Goal: Book appointment/travel/reservation

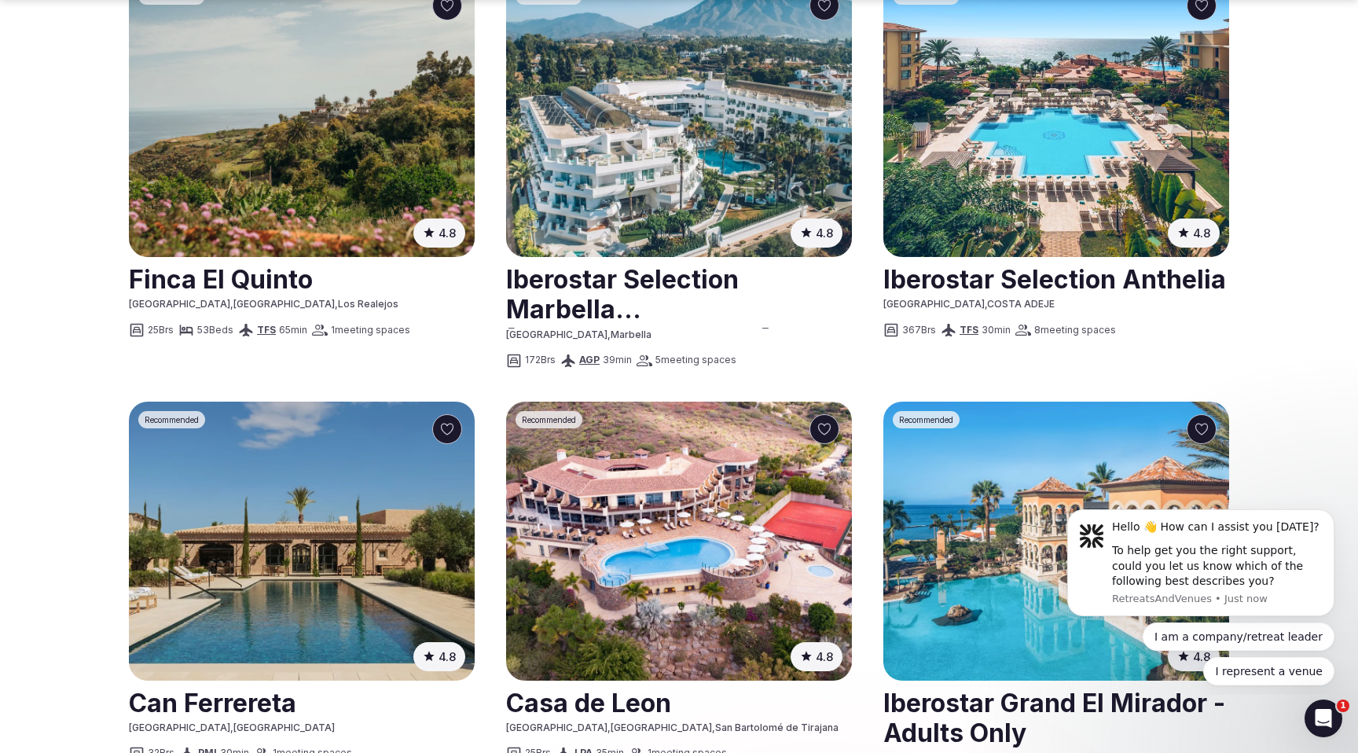
click at [712, 401] on img at bounding box center [679, 540] width 346 height 279
click at [291, 440] on img at bounding box center [302, 540] width 346 height 279
click at [347, 477] on img at bounding box center [302, 540] width 346 height 279
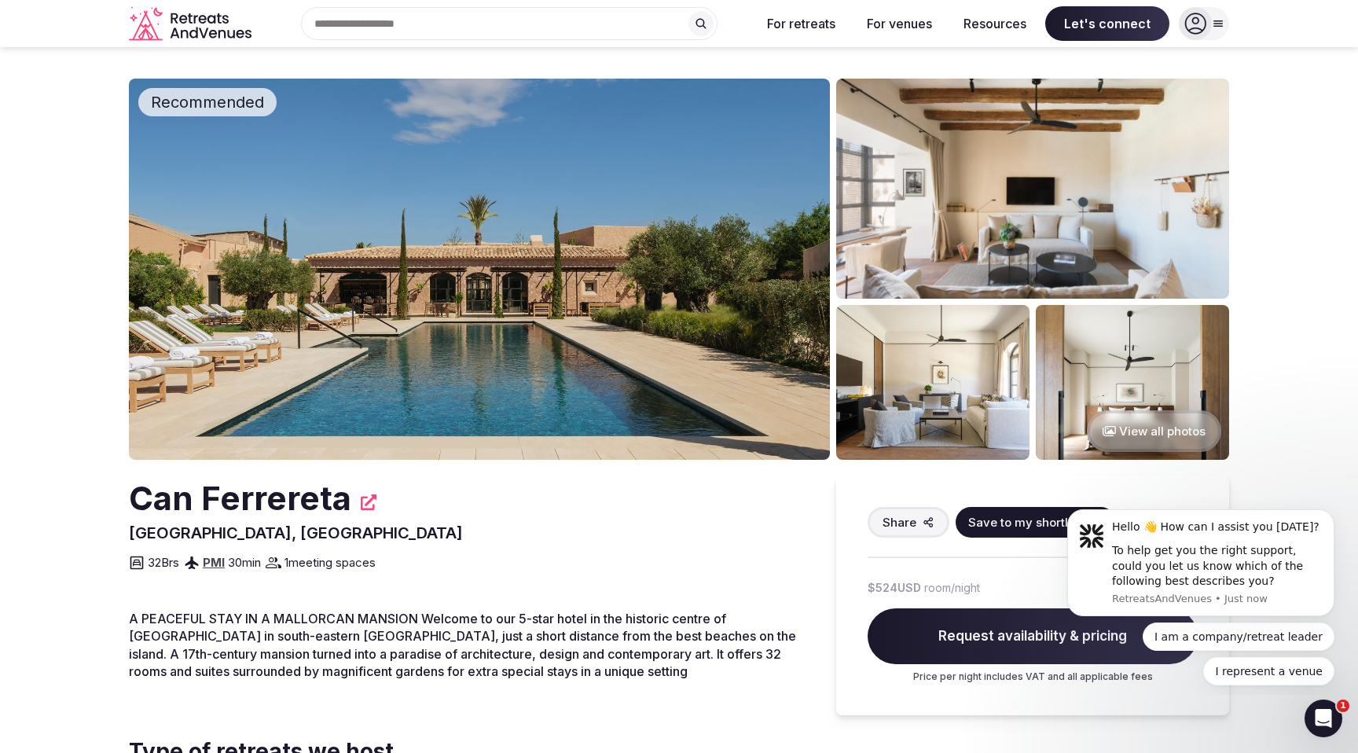
click at [292, 505] on h2 "Can Ferrereta" at bounding box center [240, 498] width 222 height 46
copy div "Can Ferrereta"
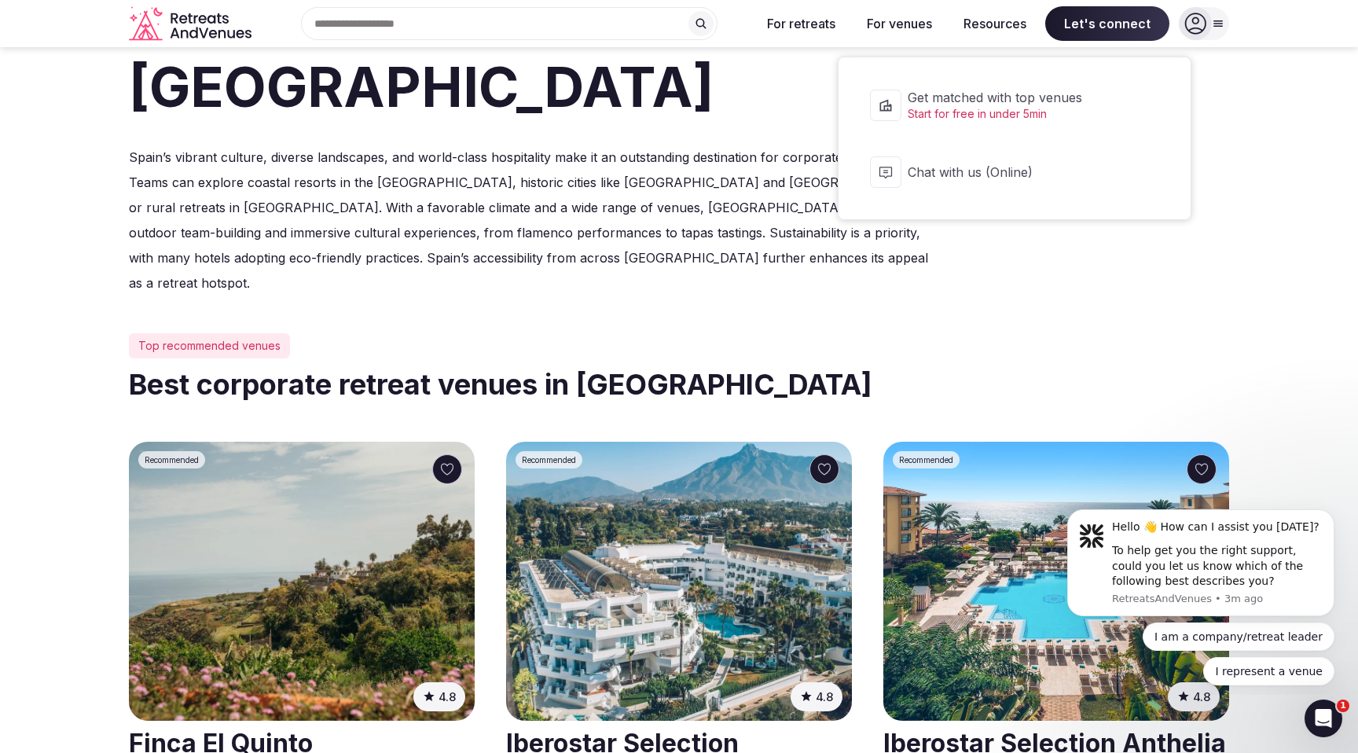
scroll to position [450, 0]
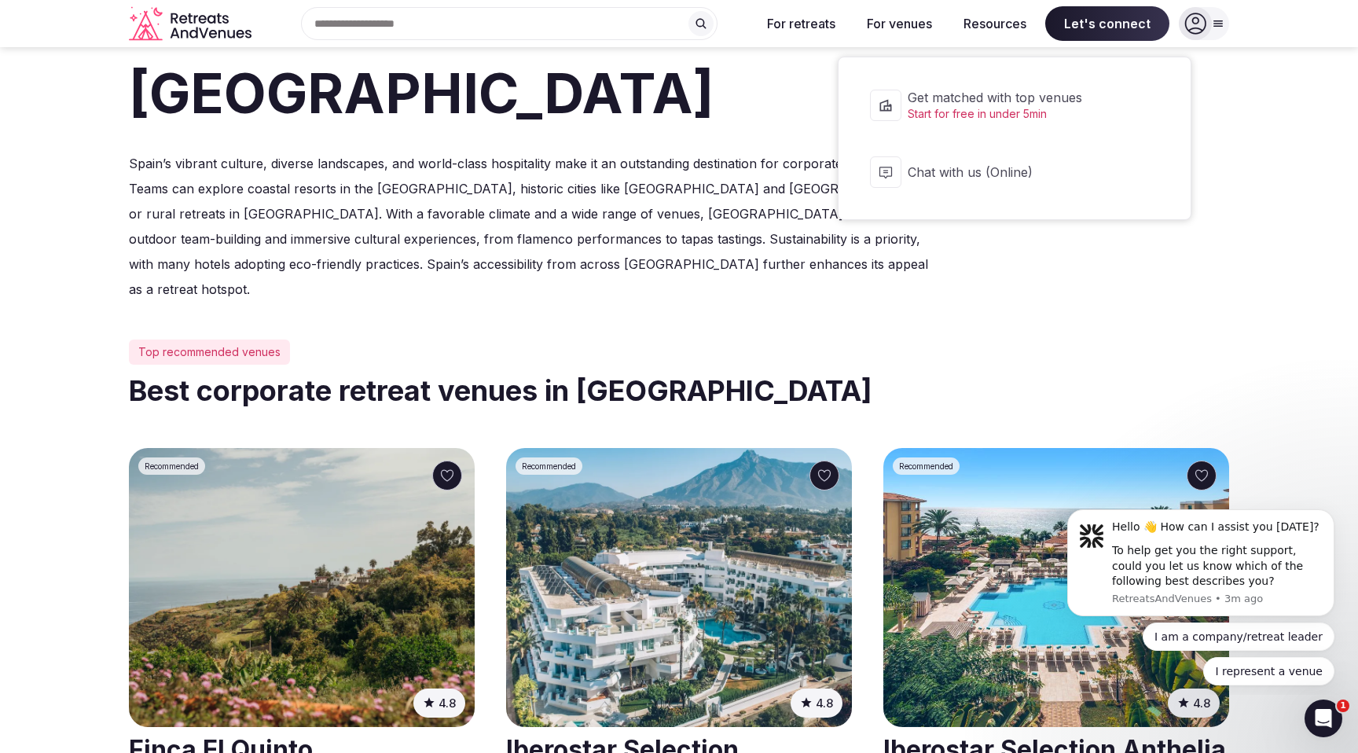
click at [599, 371] on h2 "Best corporate retreat venues in [GEOGRAPHIC_DATA]" at bounding box center [679, 390] width 1100 height 39
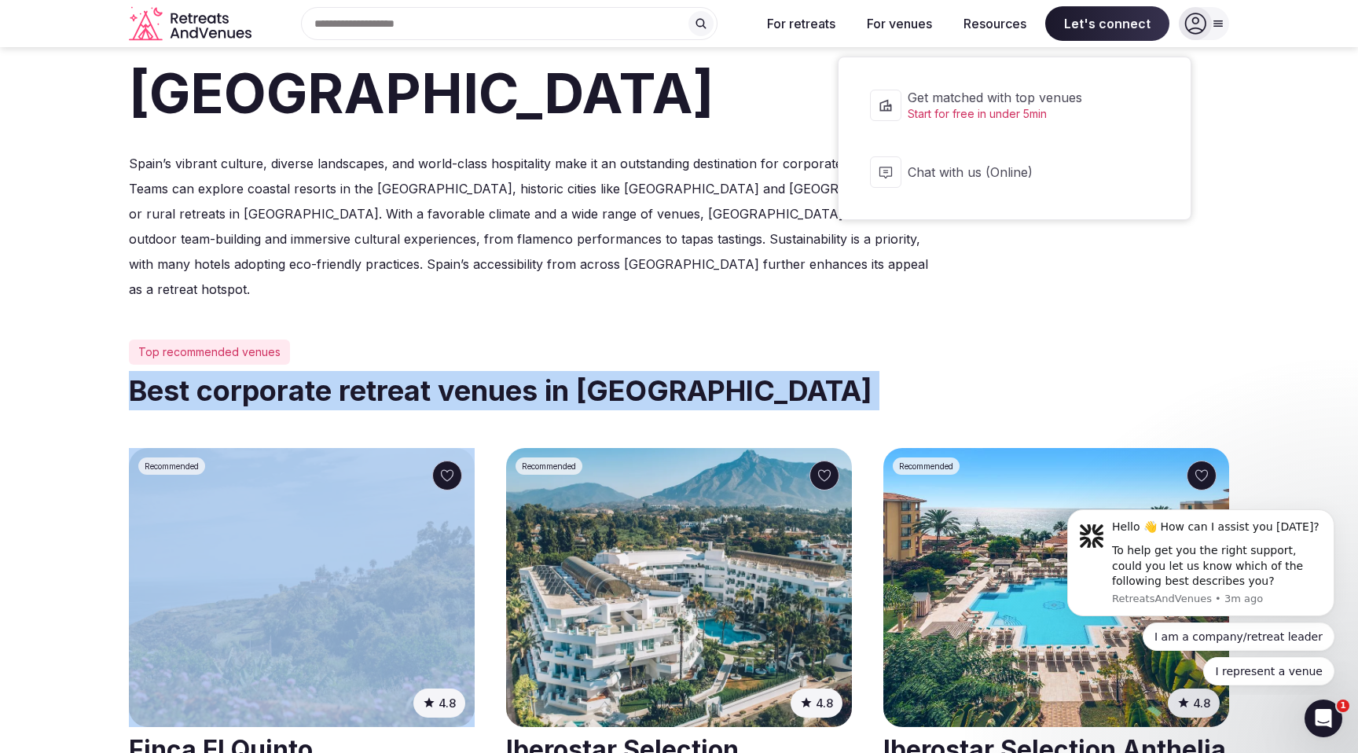
click at [599, 371] on h2 "Best corporate retreat venues in [GEOGRAPHIC_DATA]" at bounding box center [679, 390] width 1100 height 39
copy h2 "Best corporate retreat venues in [GEOGRAPHIC_DATA]"
